Goal: Information Seeking & Learning: Learn about a topic

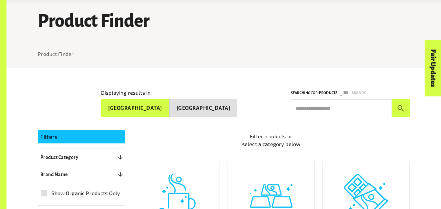
scroll to position [38, 0]
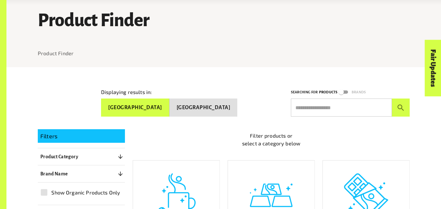
click at [145, 168] on div "Coffee" at bounding box center [176, 203] width 86 height 87
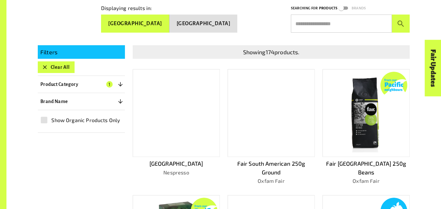
scroll to position [122, 0]
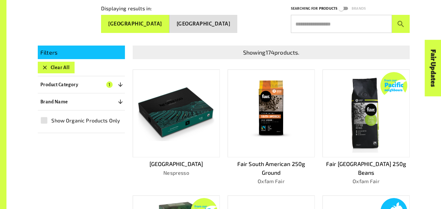
click at [145, 169] on p "Nespresso" at bounding box center [176, 173] width 87 height 8
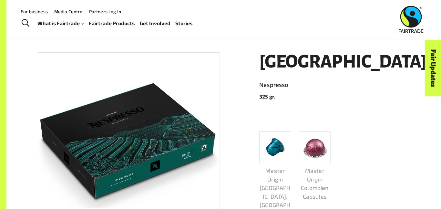
scroll to position [76, 0]
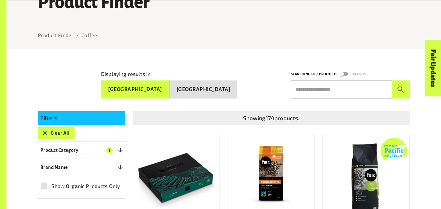
scroll to position [58, 0]
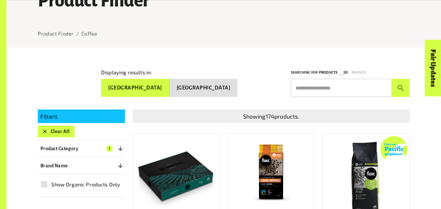
click at [228, 81] on button "New Zealand" at bounding box center [203, 88] width 68 height 18
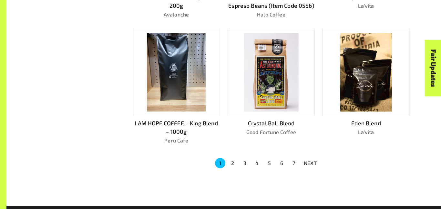
scroll to position [411, 0]
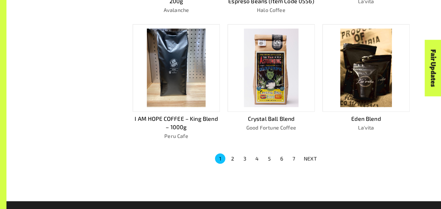
click at [232, 158] on button "2" at bounding box center [232, 158] width 10 height 10
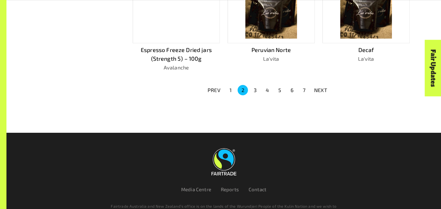
scroll to position [473, 0]
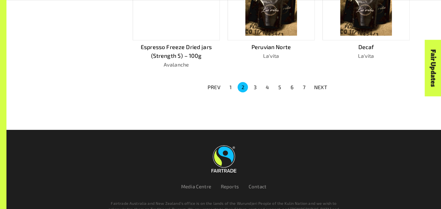
click at [304, 86] on button "7" at bounding box center [304, 87] width 10 height 10
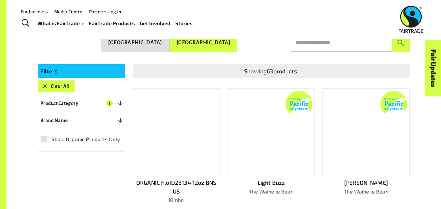
scroll to position [102, 0]
